Goal: Information Seeking & Learning: Learn about a topic

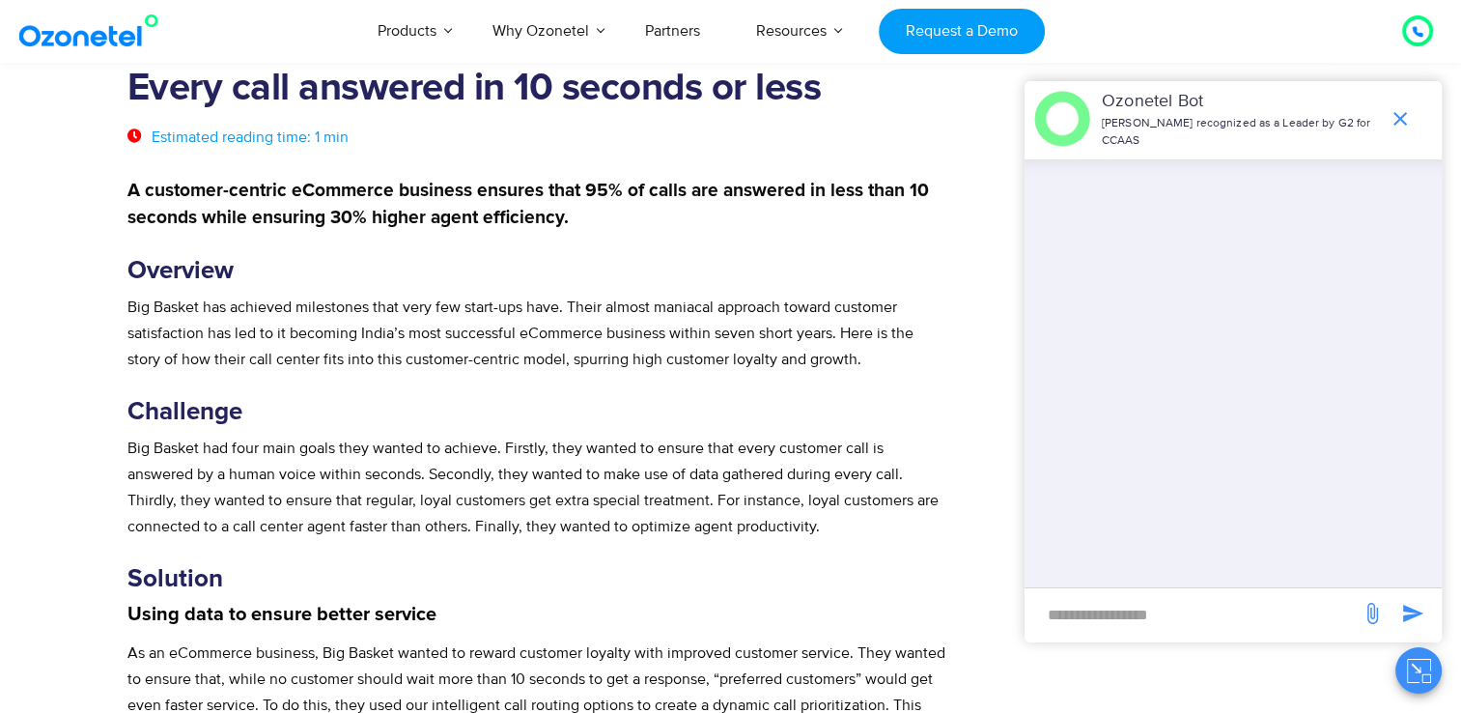
scroll to position [483, 0]
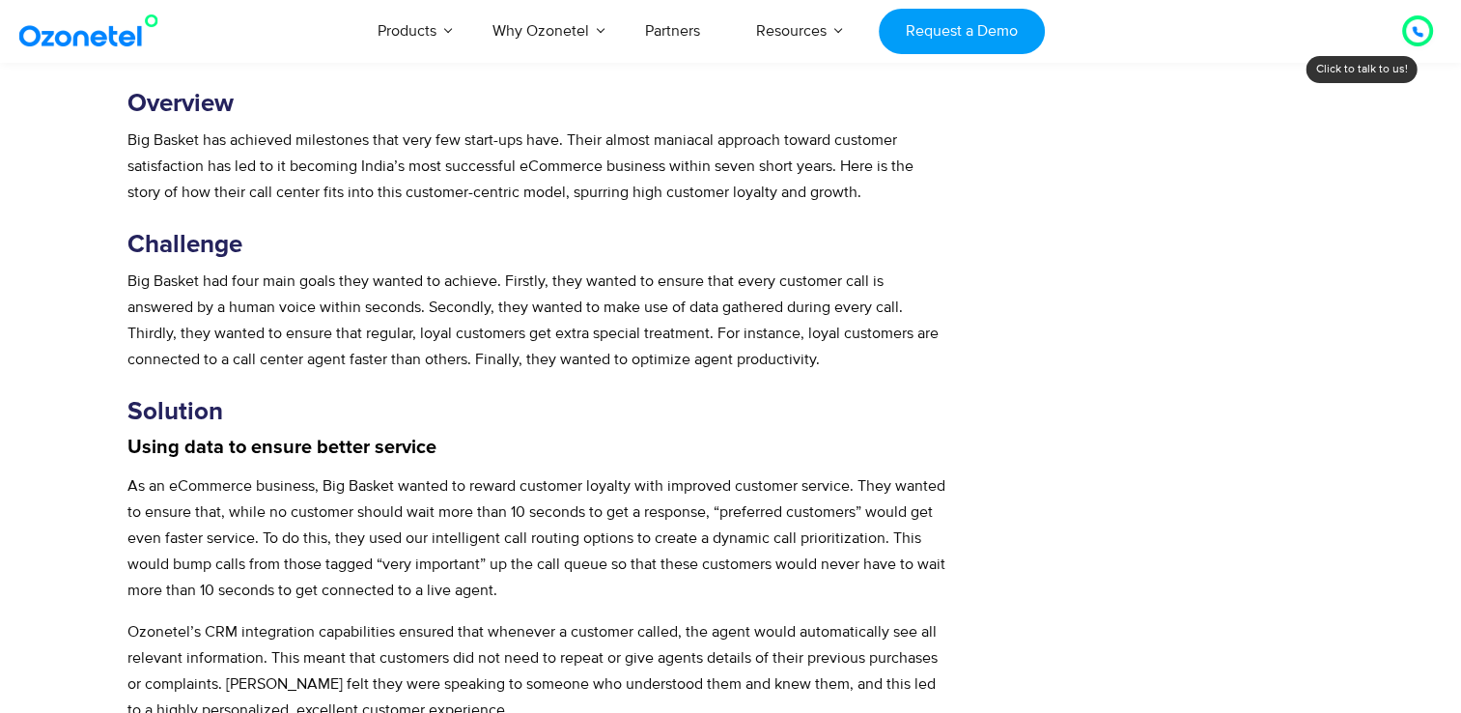
scroll to position [676, 0]
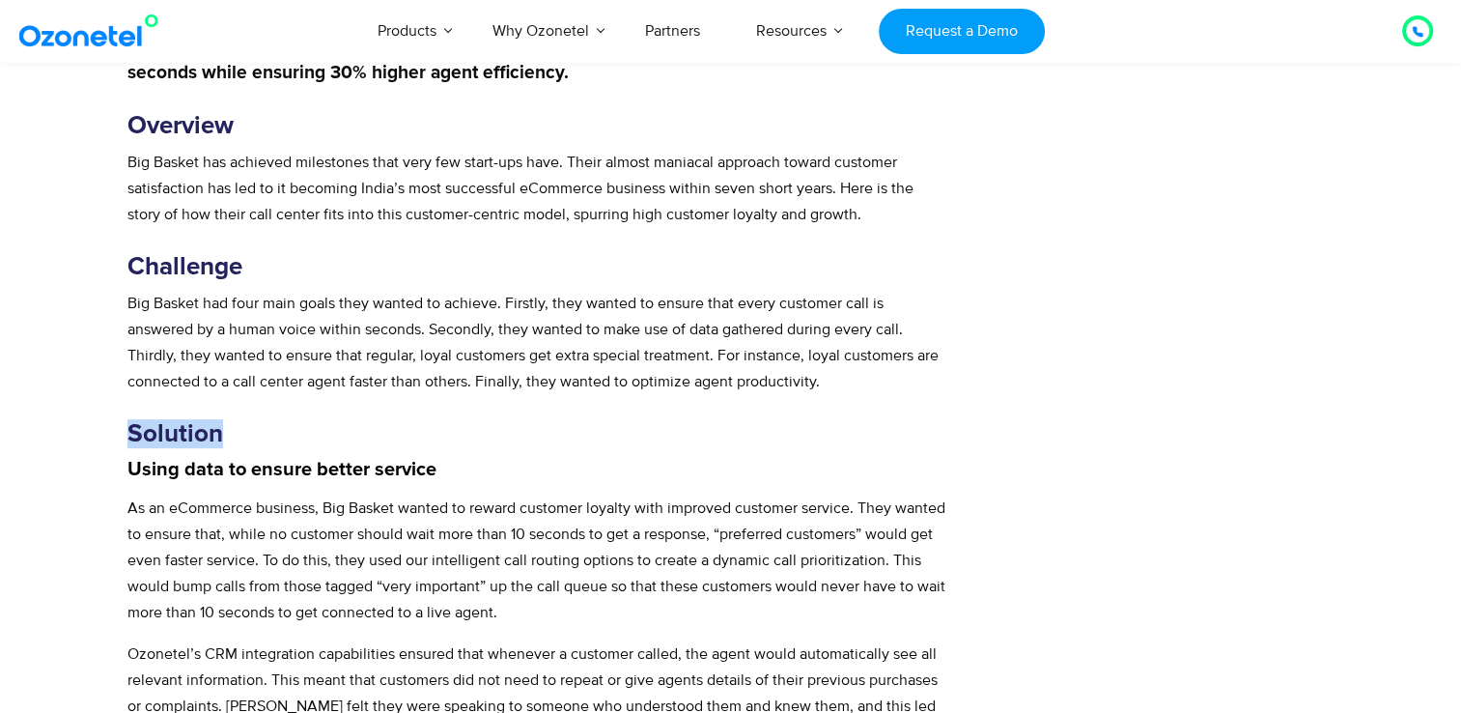
drag, startPoint x: 220, startPoint y: 431, endPoint x: 127, endPoint y: 425, distance: 92.9
click at [127, 425] on strong "Solution" at bounding box center [175, 433] width 96 height 25
copy strong "Solution"
drag, startPoint x: 431, startPoint y: 470, endPoint x: 106, endPoint y: 471, distance: 324.4
click at [106, 471] on section "Every call answered in 10 seconds or less Estimated reading time: 1 min A custo…" at bounding box center [730, 374] width 1461 height 1894
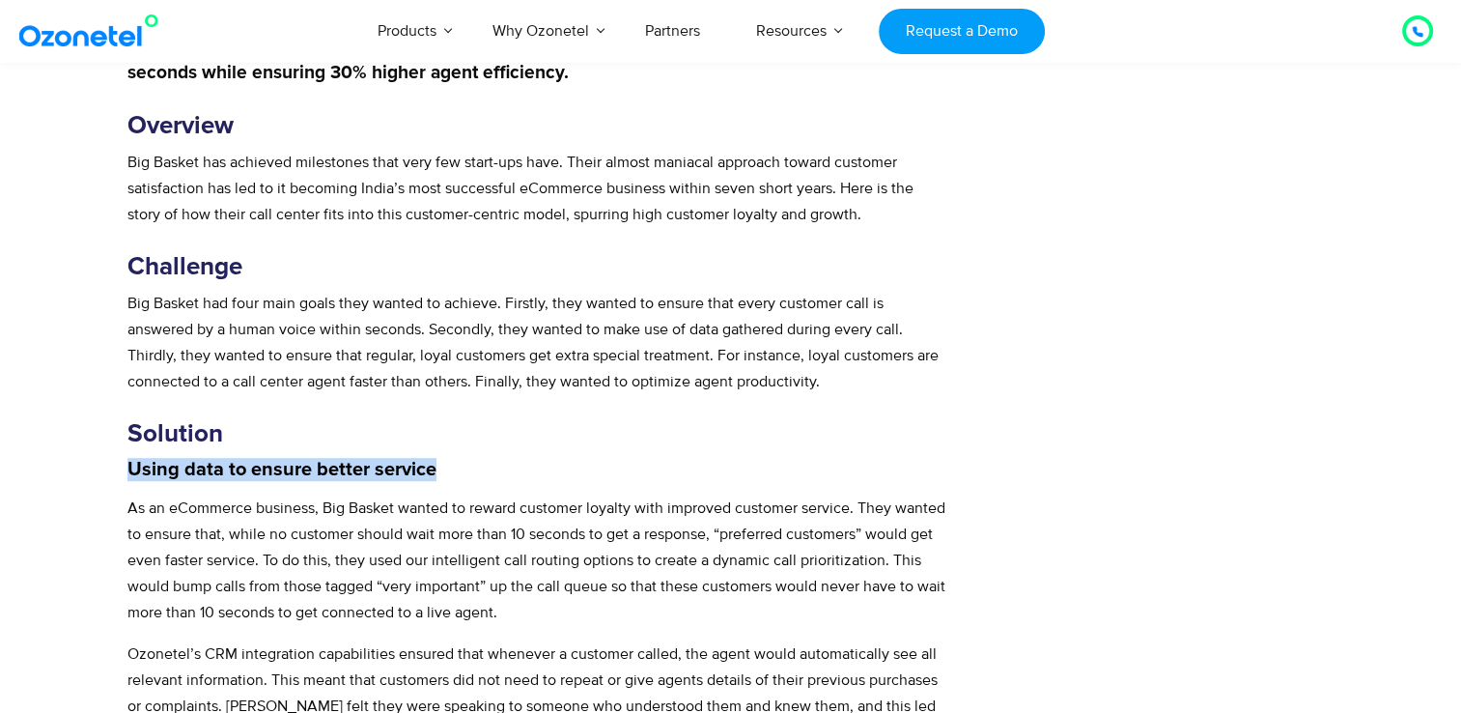
copy strong "Using data to ensure better service"
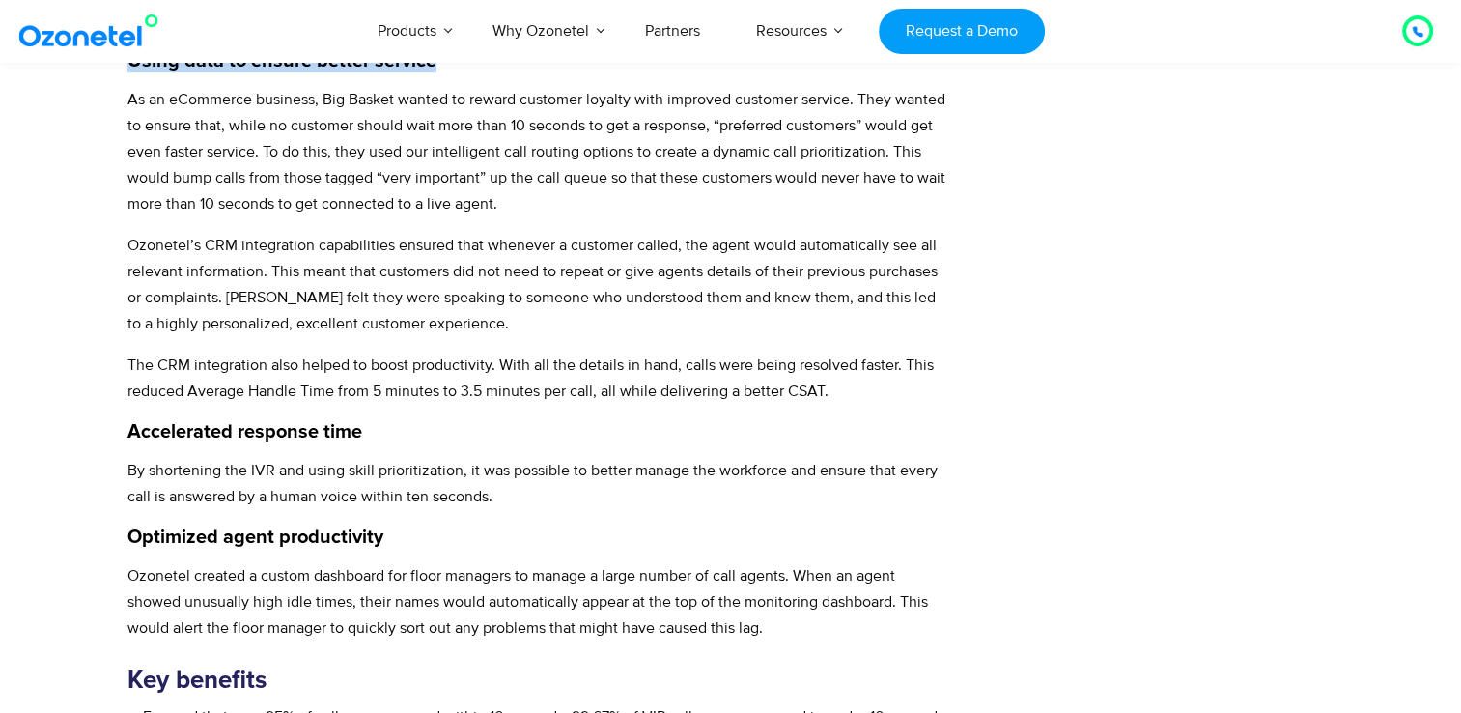
scroll to position [966, 0]
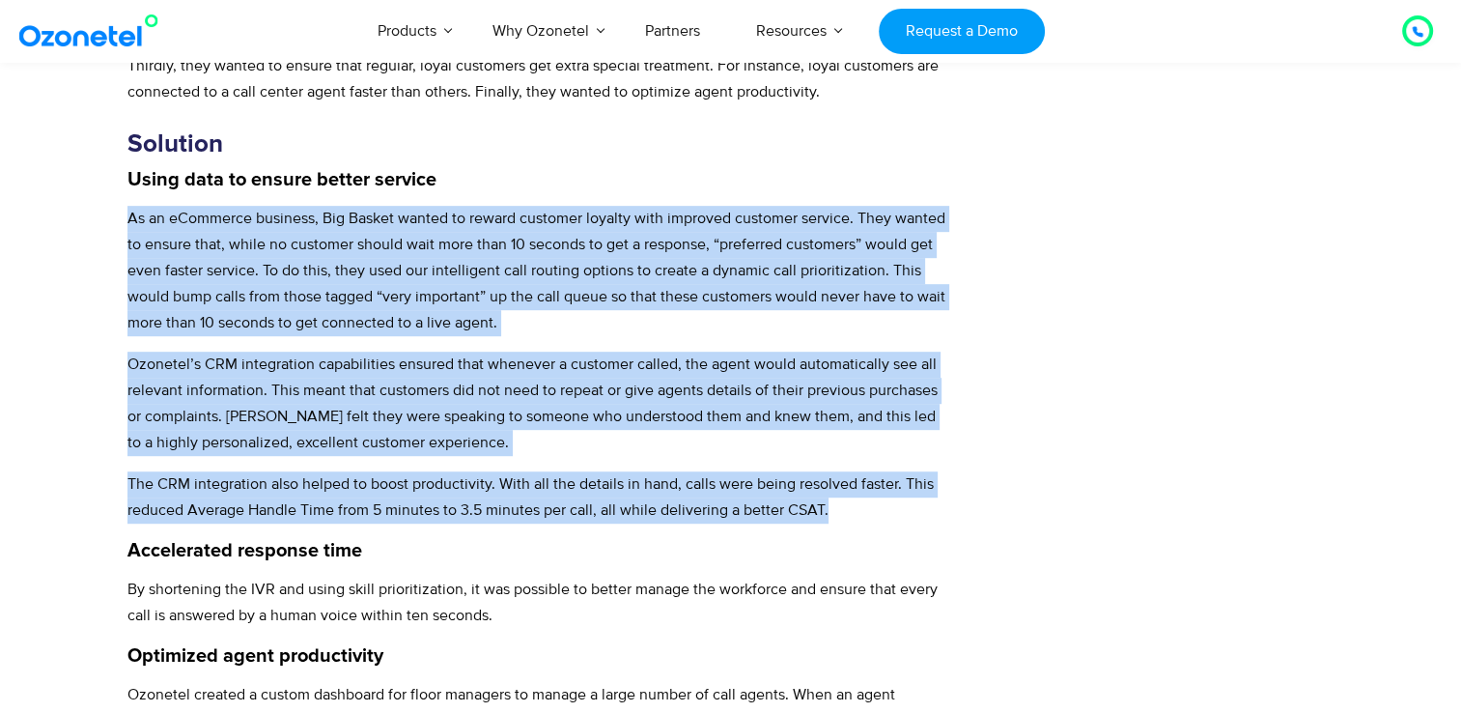
drag, startPoint x: 126, startPoint y: 217, endPoint x: 853, endPoint y: 519, distance: 786.1
click at [853, 519] on div "A customer-centric eCommerce business ensures that 95% of calls are answered in…" at bounding box center [538, 335] width 823 height 1185
copy div "Lo ip dOlorsita consecte, Adi Elitse doeius te incidi utlabore etdolor magn ali…"
